Goal: Information Seeking & Learning: Learn about a topic

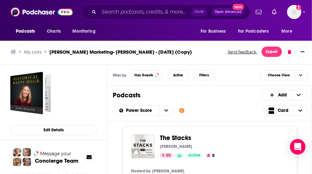
scroll to position [624, 0]
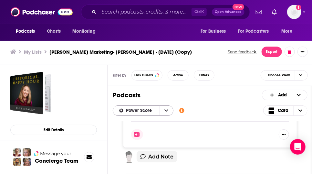
click at [168, 113] on icon "open menu" at bounding box center [166, 110] width 4 height 5
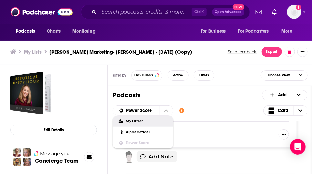
click at [152, 123] on span "My Order" at bounding box center [147, 121] width 42 height 4
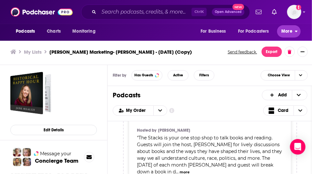
click at [297, 33] on button "More" at bounding box center [289, 31] width 24 height 12
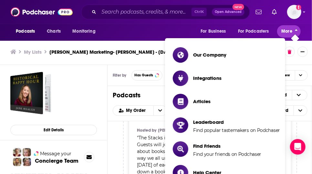
click at [297, 33] on button "More" at bounding box center [289, 31] width 24 height 12
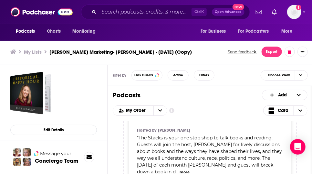
click at [142, 53] on h3 "[PERSON_NAME] Marketing- [PERSON_NAME] - [DATE] (Copy)" at bounding box center [120, 52] width 142 height 6
click at [134, 15] on input "Search podcasts, credits, & more..." at bounding box center [145, 12] width 93 height 10
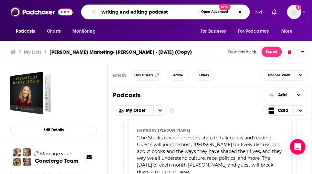
scroll to position [0, 4]
type input "writing and editing podcast"
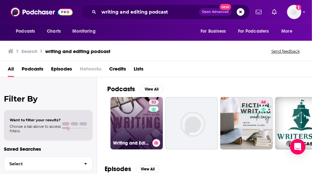
click at [143, 123] on link "52 Writing and Editing" at bounding box center [136, 123] width 52 height 52
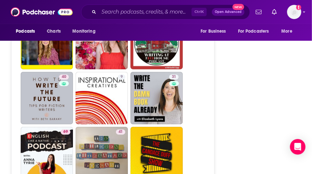
scroll to position [1313, 0]
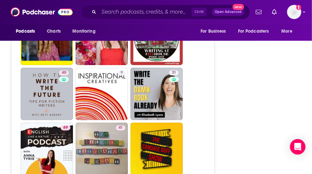
type input "[URL][DOMAIN_NAME]"
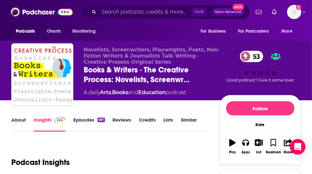
click at [18, 131] on link "About" at bounding box center [18, 123] width 15 height 15
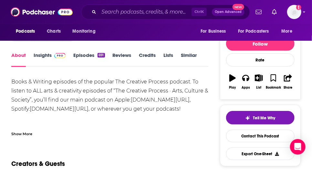
scroll to position [68, 0]
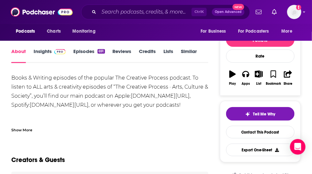
click at [31, 132] on div "Show More" at bounding box center [21, 129] width 21 height 6
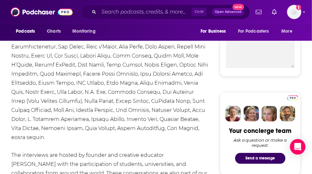
click at [201, 37] on button "For Business" at bounding box center [215, 31] width 38 height 12
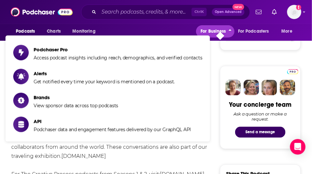
scroll to position [258, 0]
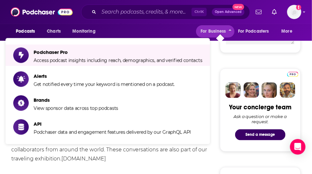
click at [142, 30] on div "Podcasts Charts Monitoring For Business For Podcasters More" at bounding box center [156, 32] width 312 height 17
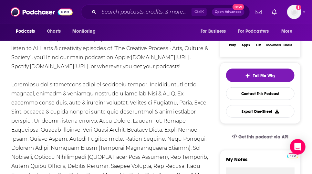
scroll to position [0, 0]
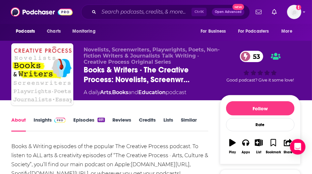
click at [94, 128] on link "Episodes 691" at bounding box center [88, 123] width 31 height 15
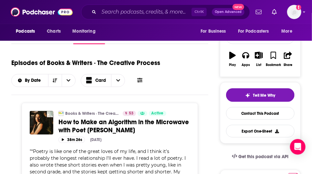
scroll to position [74, 0]
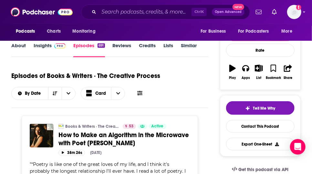
click at [52, 57] on link "Insights" at bounding box center [50, 49] width 32 height 15
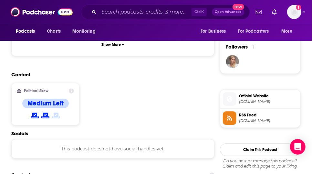
scroll to position [607, 0]
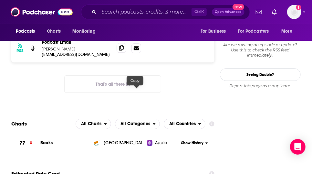
click at [124, 50] on icon at bounding box center [121, 47] width 5 height 5
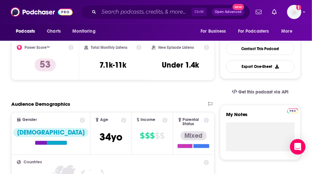
scroll to position [0, 0]
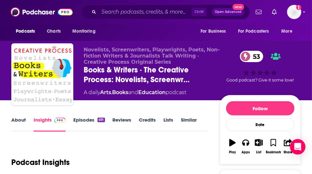
click at [95, 131] on link "Episodes 691" at bounding box center [88, 123] width 31 height 15
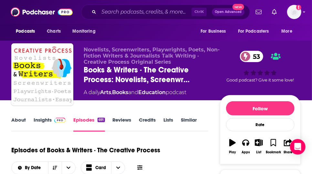
click at [97, 84] on span "Books & Writers · The Creative Process: Novelists, Screenwr…" at bounding box center [152, 74] width 136 height 19
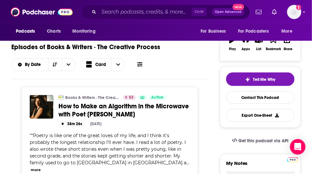
scroll to position [255, 0]
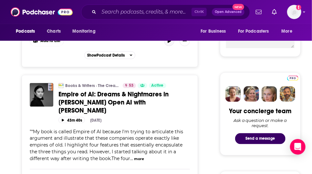
click at [171, 43] on icon "button" at bounding box center [168, 41] width 3 height 4
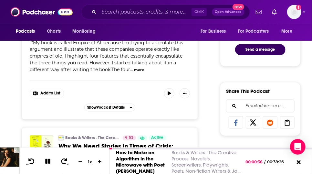
scroll to position [341, 0]
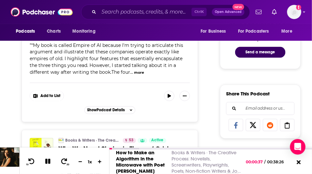
click at [219, 148] on div at bounding box center [210, 148] width 202 height 1
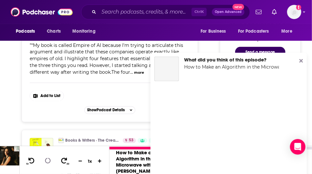
click at [134, 75] on button "more" at bounding box center [139, 72] width 10 height 5
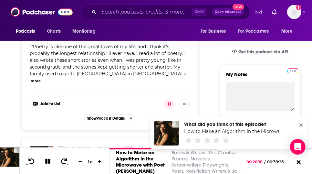
scroll to position [192, 0]
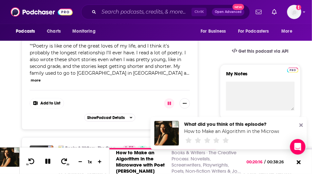
click at [41, 83] on button "more" at bounding box center [36, 79] width 10 height 5
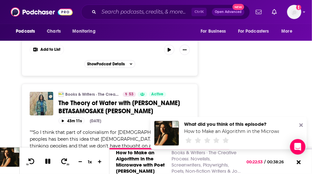
scroll to position [3236, 0]
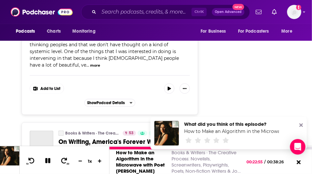
click at [49, 158] on icon at bounding box center [47, 160] width 5 height 5
click at [295, 159] on icon at bounding box center [298, 162] width 8 height 6
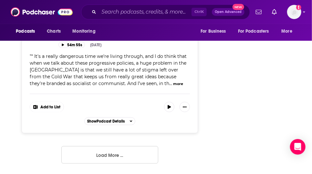
scroll to position [4363, 0]
click at [125, 119] on span "Show Podcast Details" at bounding box center [105, 121] width 37 height 5
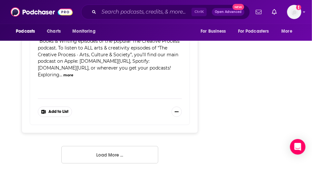
scroll to position [4532, 0]
click at [73, 73] on button "more" at bounding box center [68, 75] width 10 height 5
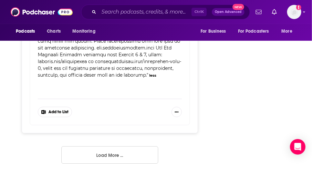
scroll to position [4742, 0]
click at [122, 149] on button "Load More ..." at bounding box center [109, 154] width 97 height 17
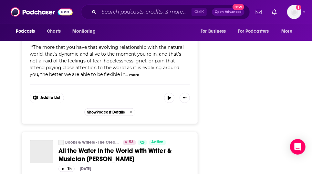
scroll to position [5709, 0]
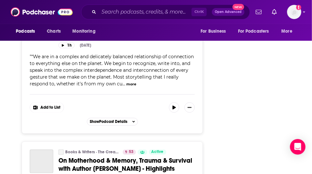
scroll to position [5915, 0]
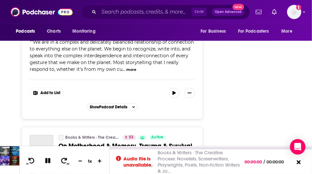
click at [51, 157] on icon at bounding box center [47, 160] width 7 height 6
click at [50, 157] on icon at bounding box center [47, 160] width 5 height 6
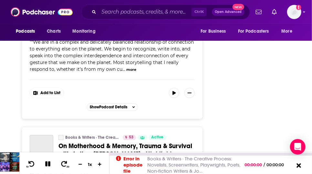
click at [298, 163] on icon at bounding box center [298, 165] width 5 height 5
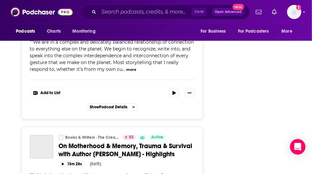
scroll to position [6067, 0]
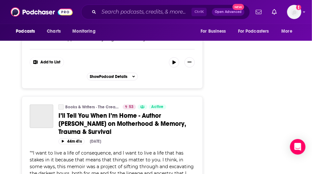
scroll to position [6353, 0]
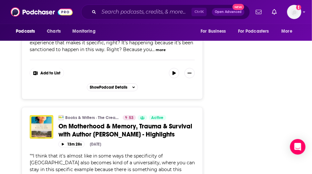
scroll to position [6202, 0]
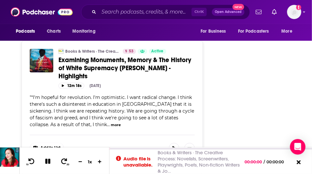
scroll to position [1701, 0]
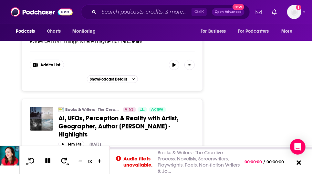
click at [297, 159] on icon at bounding box center [298, 162] width 8 height 6
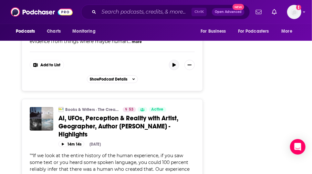
click at [176, 67] on icon "button" at bounding box center [174, 65] width 5 height 4
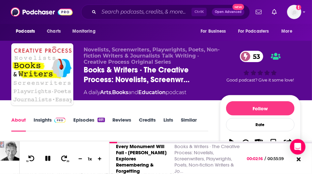
click at [19, 131] on link "About" at bounding box center [18, 123] width 15 height 15
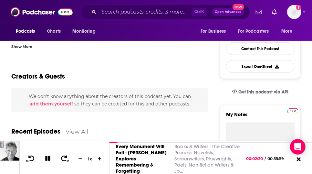
click at [32, 49] on div "Show More" at bounding box center [21, 46] width 21 height 6
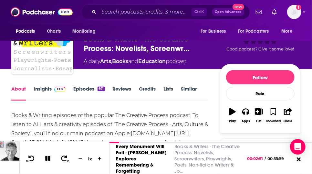
scroll to position [0, 0]
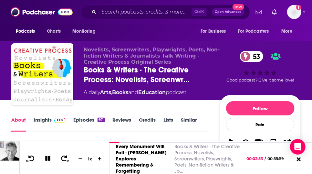
click at [45, 131] on link "Insights" at bounding box center [50, 123] width 32 height 15
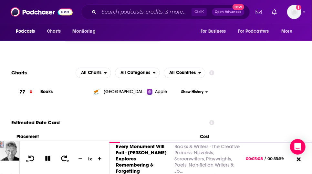
scroll to position [658, 0]
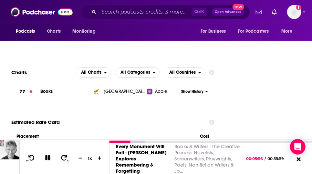
click at [50, 155] on icon at bounding box center [47, 158] width 7 height 6
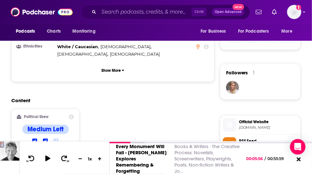
scroll to position [0, 0]
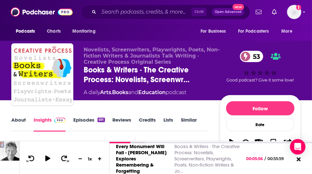
click at [97, 130] on link "Episodes 691" at bounding box center [88, 123] width 31 height 15
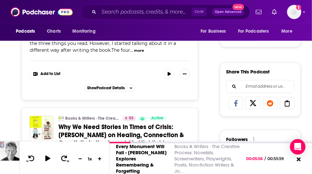
scroll to position [363, 0]
click at [172, 76] on icon "button" at bounding box center [169, 74] width 5 height 4
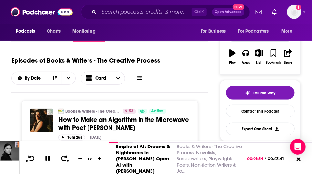
scroll to position [0, 0]
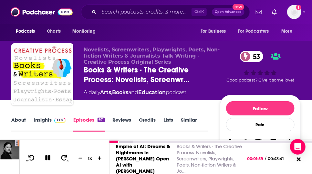
click at [48, 155] on icon at bounding box center [47, 158] width 7 height 6
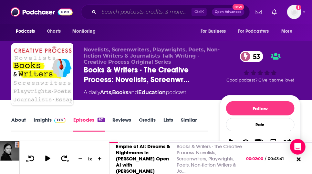
click at [145, 10] on input "Search podcasts, credits, & more..." at bounding box center [145, 12] width 93 height 10
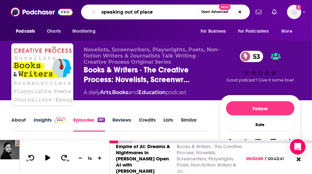
type input "speaking out of place"
click at [50, 154] on icon at bounding box center [47, 157] width 5 height 6
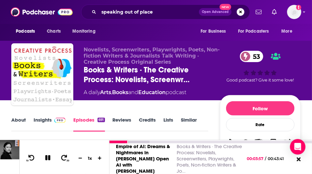
click at [50, 155] on icon at bounding box center [47, 157] width 5 height 5
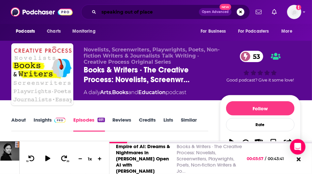
click at [170, 12] on input "speaking out of place" at bounding box center [149, 12] width 100 height 10
